Goal: Use online tool/utility: Utilize a website feature to perform a specific function

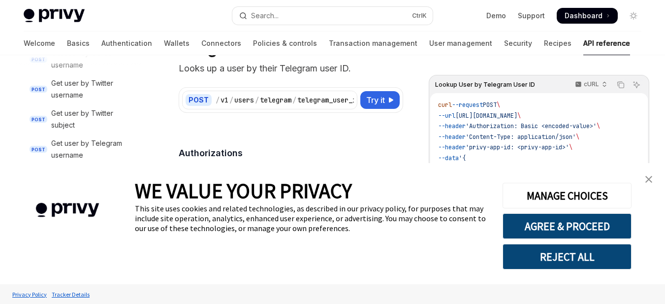
scroll to position [72, 0]
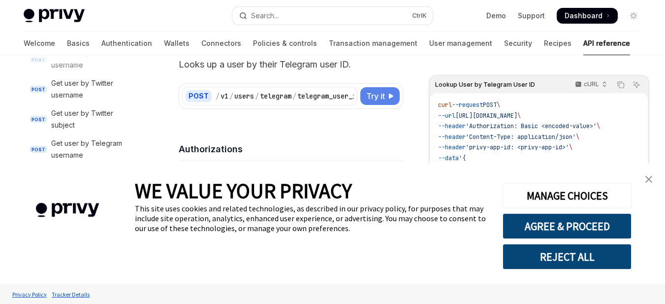
click at [381, 97] on span "Try it" at bounding box center [375, 96] width 19 height 12
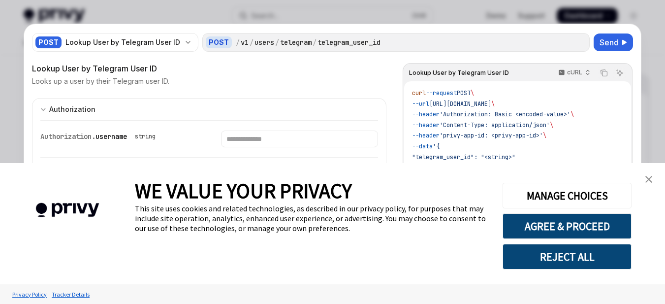
click at [647, 178] on img "close banner" at bounding box center [648, 179] width 7 height 7
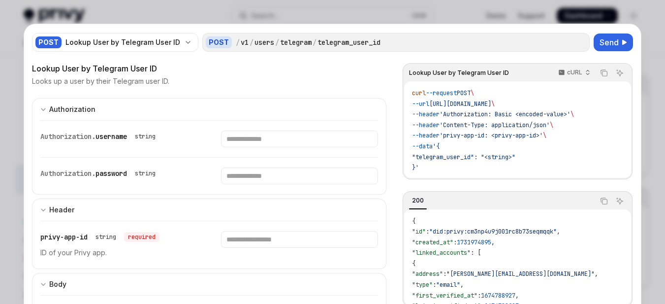
scroll to position [122, 0]
click at [644, 56] on div at bounding box center [332, 152] width 665 height 304
type textarea "*"
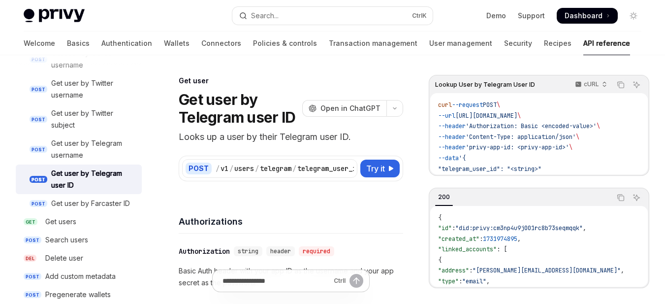
click at [335, 168] on div "WE VALUE YOUR PRIVACY This site uses cookies and related technologies, as descr…" at bounding box center [311, 223] width 353 height 121
click at [343, 107] on span "Open in ChatGPT" at bounding box center [350, 108] width 60 height 10
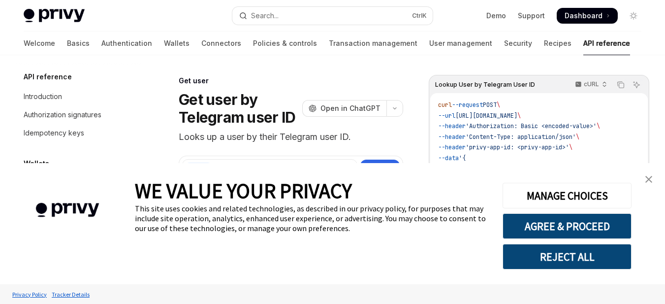
scroll to position [1095, 0]
